Goal: Task Accomplishment & Management: Use online tool/utility

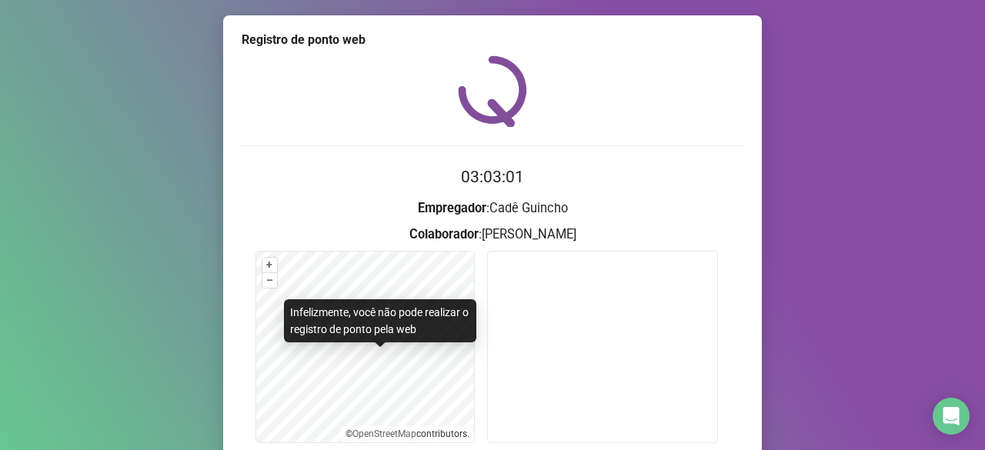
scroll to position [149, 0]
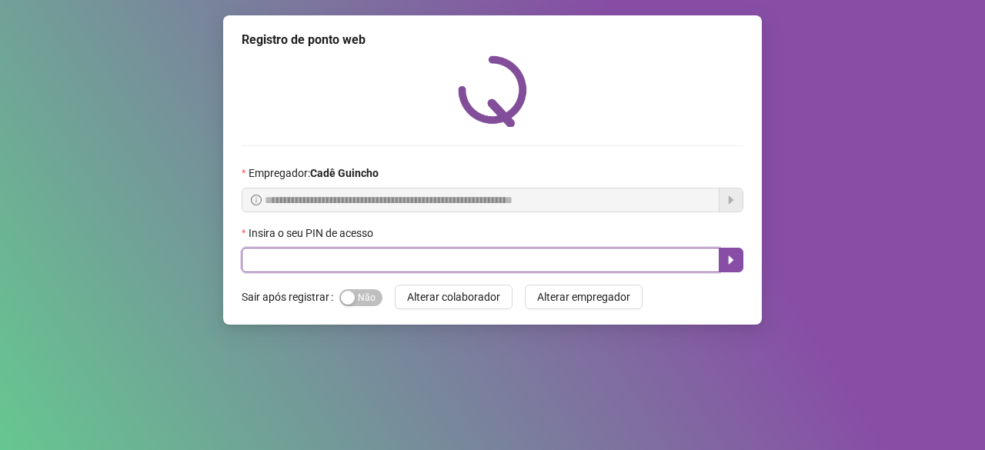
click at [322, 270] on input "text" at bounding box center [481, 260] width 478 height 25
type input "*****"
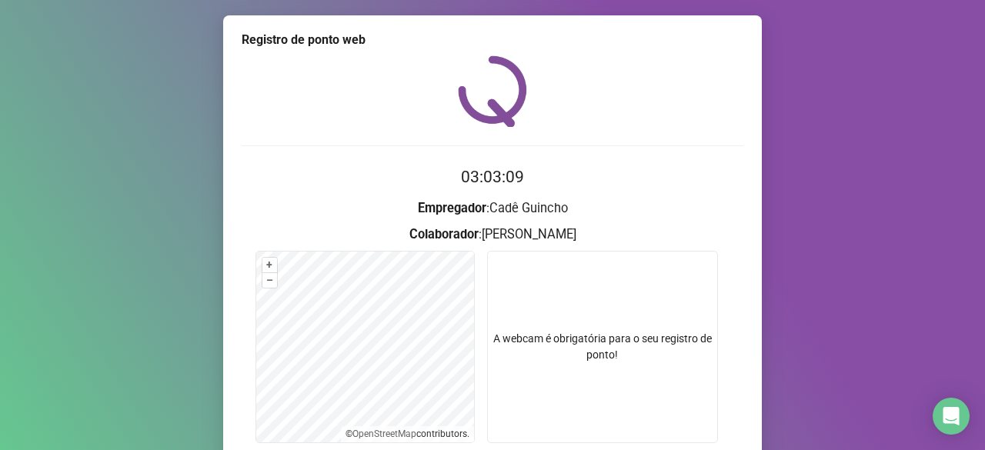
scroll to position [149, 0]
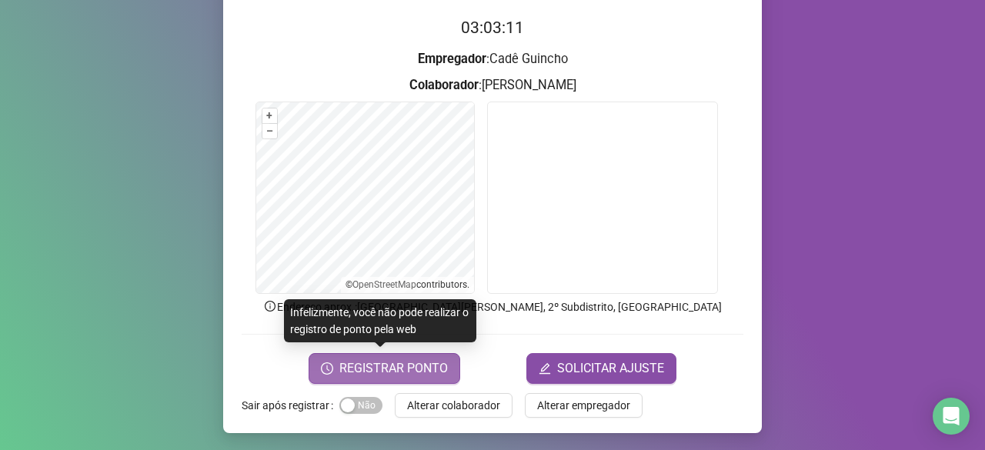
click at [372, 368] on span "REGISTRAR PONTO" at bounding box center [393, 368] width 108 height 18
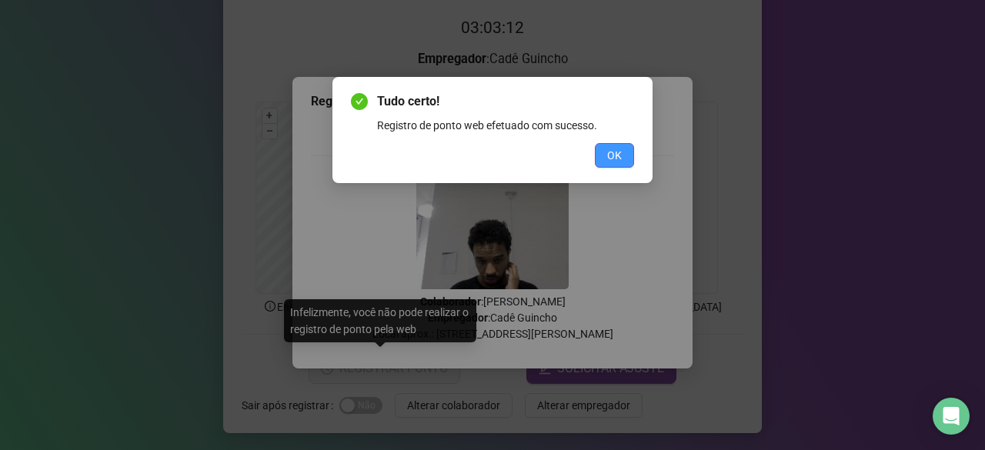
click at [610, 154] on span "OK" at bounding box center [614, 155] width 15 height 17
